Goal: Task Accomplishment & Management: Manage account settings

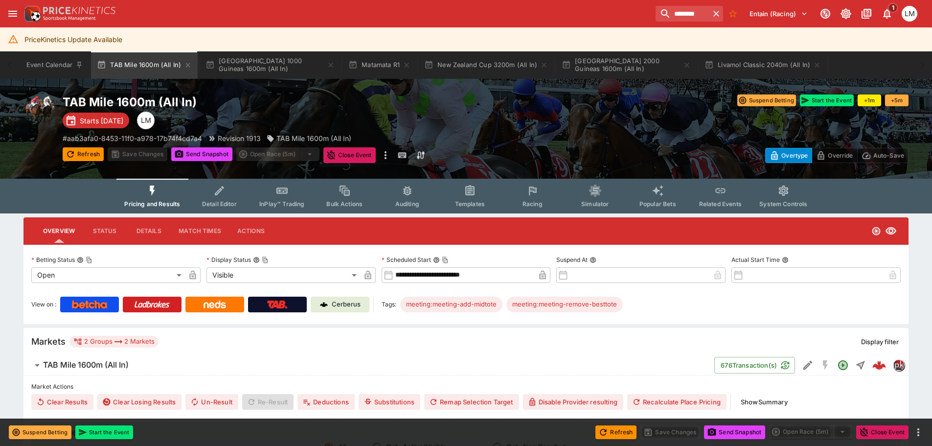
scroll to position [636, 0]
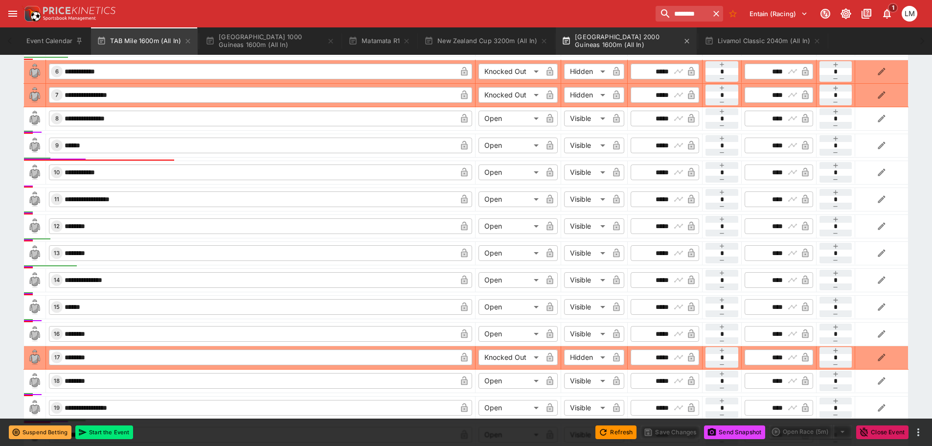
click at [605, 35] on button "[GEOGRAPHIC_DATA] 2000 Guineas 1600m (All In)" at bounding box center [626, 40] width 141 height 27
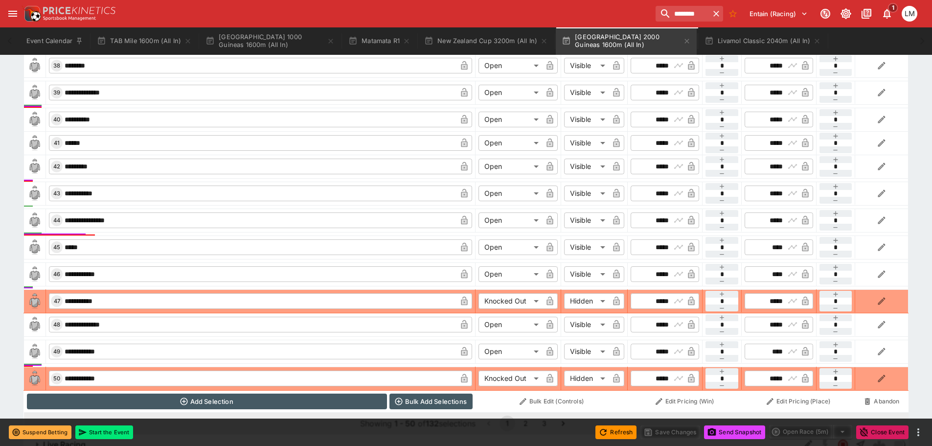
scroll to position [1496, 0]
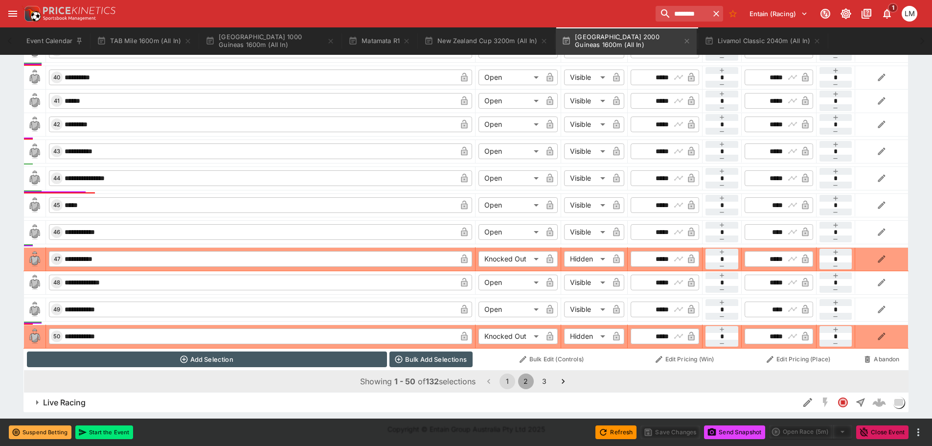
click at [524, 382] on button "2" at bounding box center [526, 381] width 16 height 16
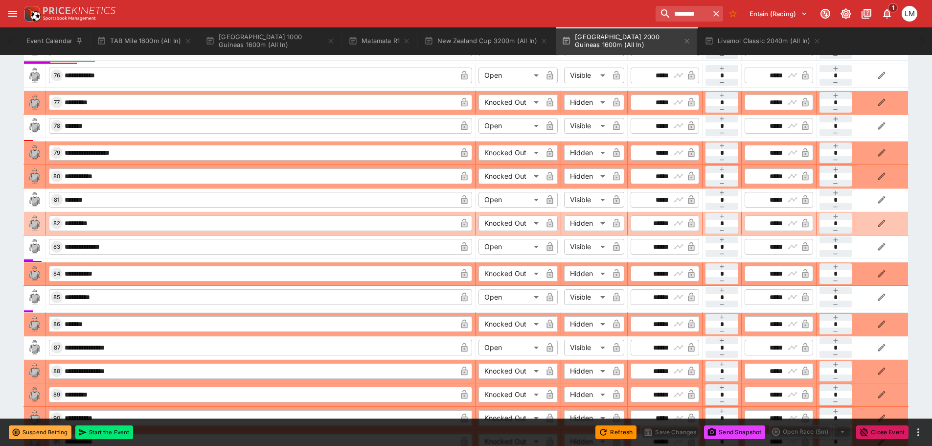
scroll to position [1130, 0]
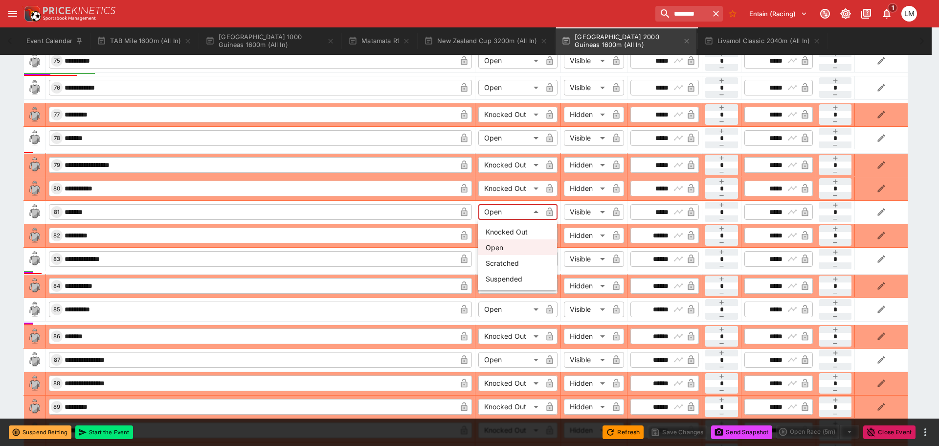
click at [521, 231] on li "Knocked Out" at bounding box center [517, 231] width 79 height 16
type input "**********"
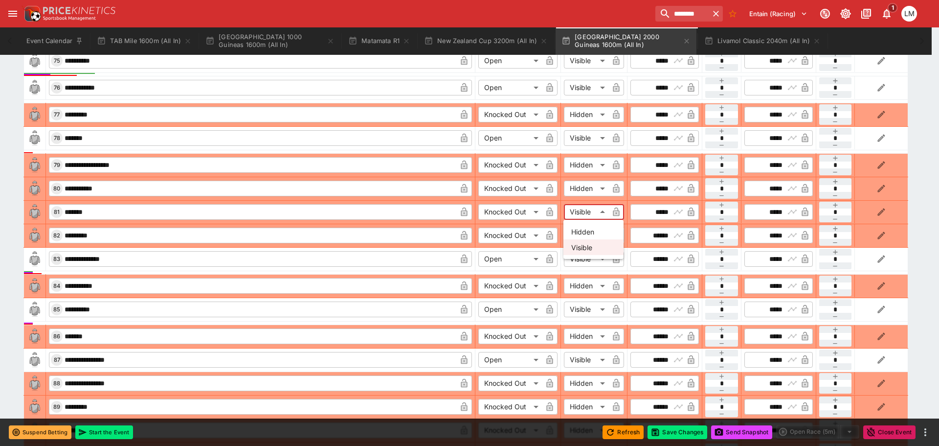
click at [596, 229] on li "Hidden" at bounding box center [593, 231] width 60 height 16
type input "******"
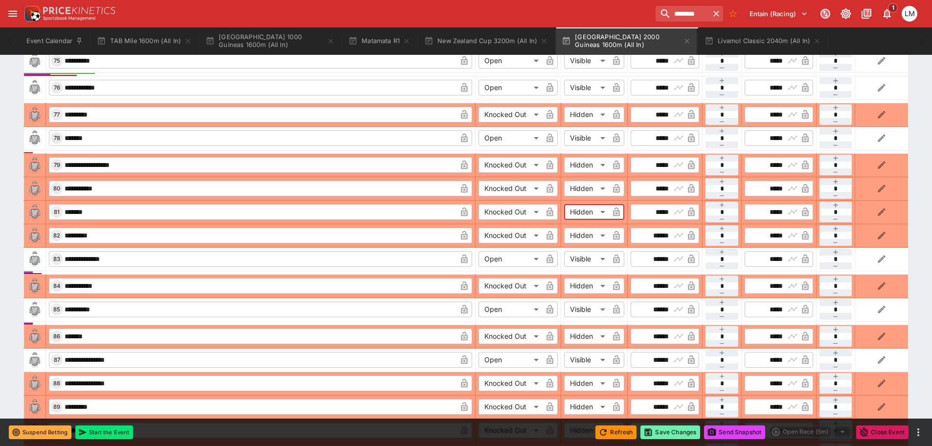
click at [675, 430] on button "Save Changes" at bounding box center [670, 432] width 60 height 14
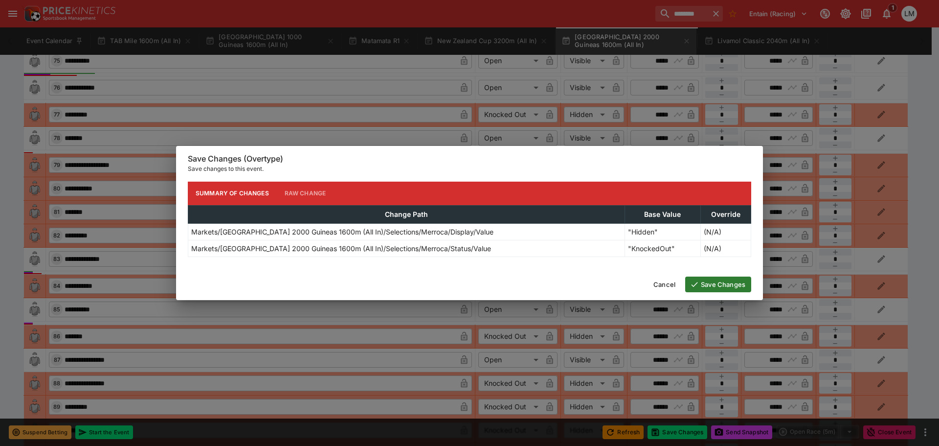
click at [726, 283] on button "Save Changes" at bounding box center [718, 284] width 66 height 16
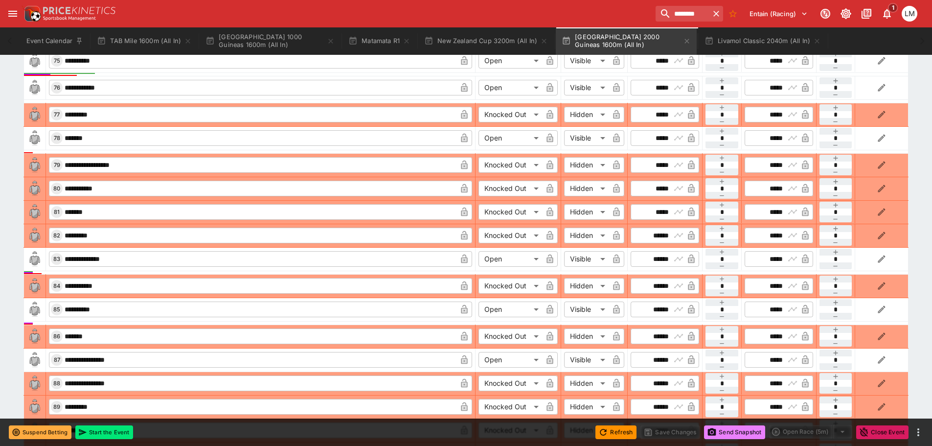
click at [733, 428] on button "Send Snapshot" at bounding box center [734, 432] width 61 height 14
